Goal: Find specific page/section: Find specific page/section

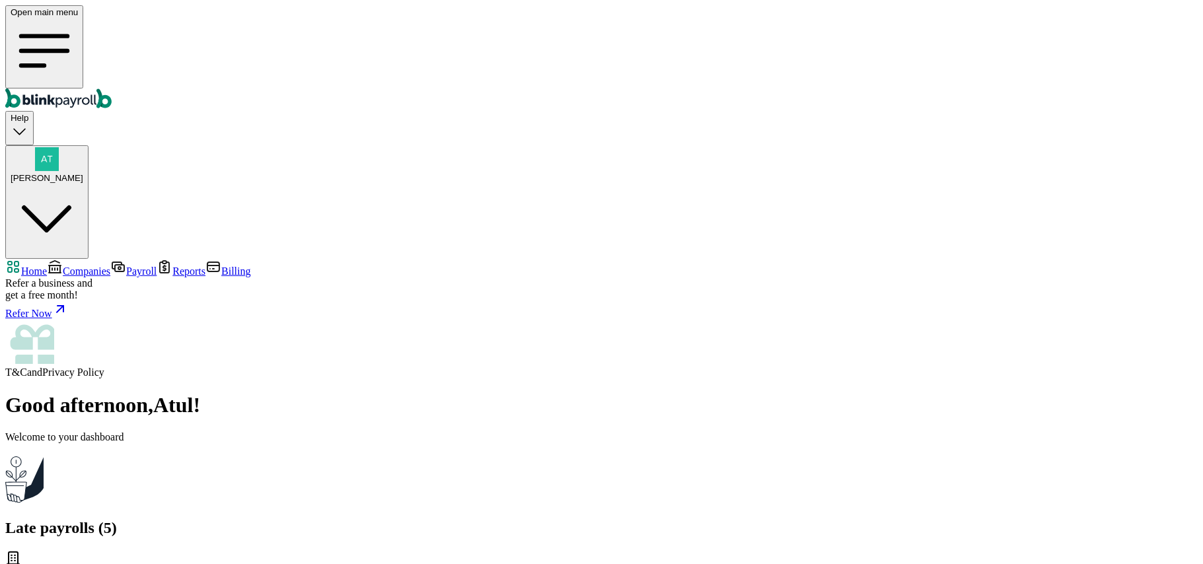
click at [63, 265] on span "Companies" at bounding box center [87, 270] width 48 height 11
